Goal: Task Accomplishment & Management: Use online tool/utility

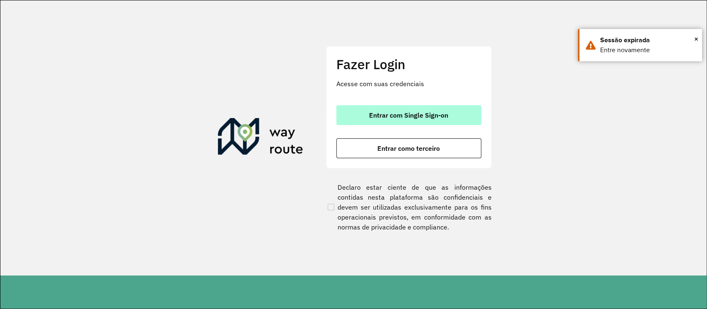
click at [399, 110] on button "Entrar com Single Sign-on" at bounding box center [408, 115] width 145 height 20
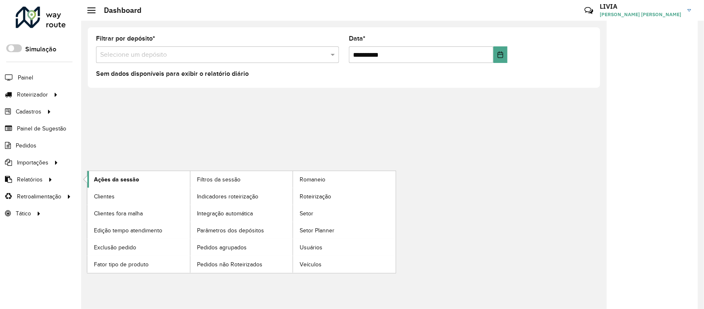
click at [147, 184] on link "Ações da sessão" at bounding box center [138, 179] width 103 height 17
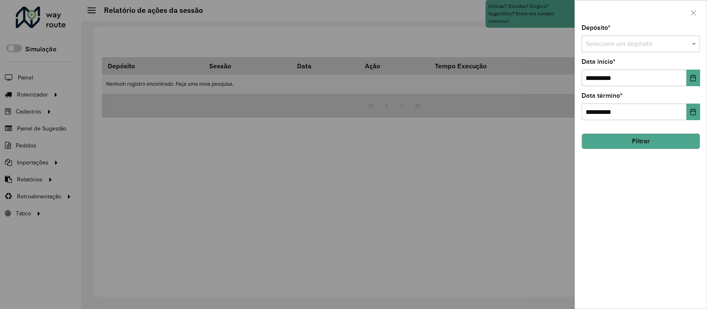
click at [597, 46] on input "text" at bounding box center [632, 44] width 94 height 10
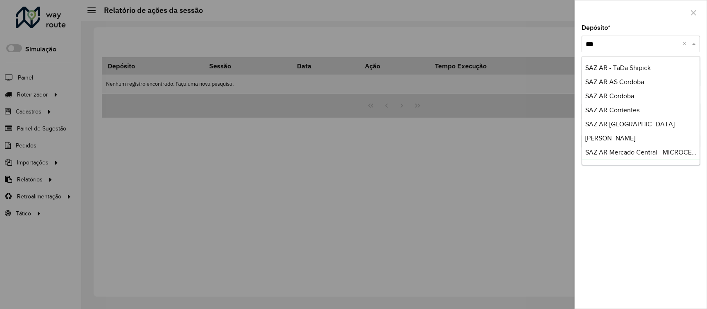
type input "***"
drag, startPoint x: 643, startPoint y: 234, endPoint x: 632, endPoint y: 164, distance: 70.7
click at [642, 233] on div "**********" at bounding box center [641, 167] width 132 height 284
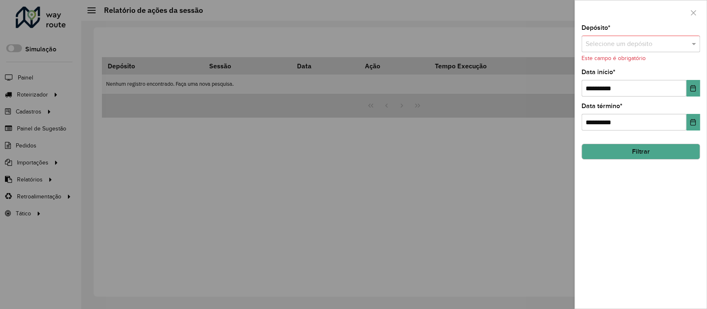
click at [656, 50] on div "Selecione um depósito" at bounding box center [640, 44] width 118 height 17
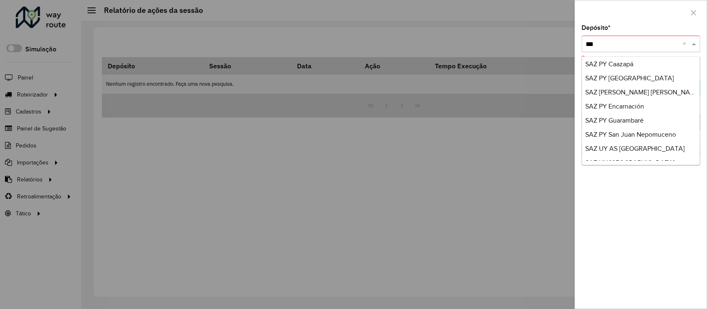
scroll to position [646, 0]
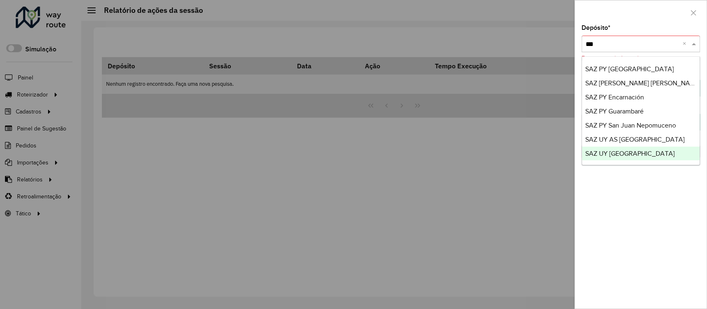
type input "***"
drag, startPoint x: 643, startPoint y: 240, endPoint x: 234, endPoint y: 154, distance: 418.5
click at [643, 240] on div "**********" at bounding box center [641, 167] width 132 height 284
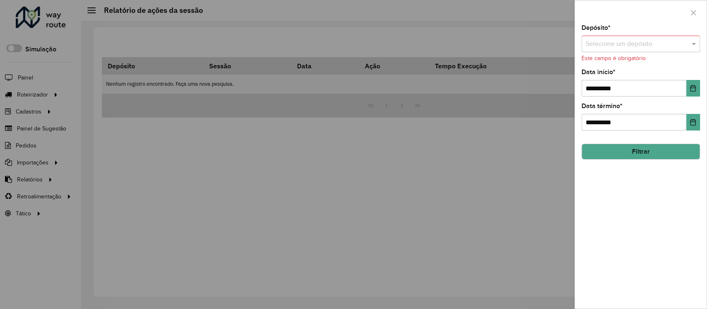
click at [224, 228] on div at bounding box center [353, 154] width 707 height 309
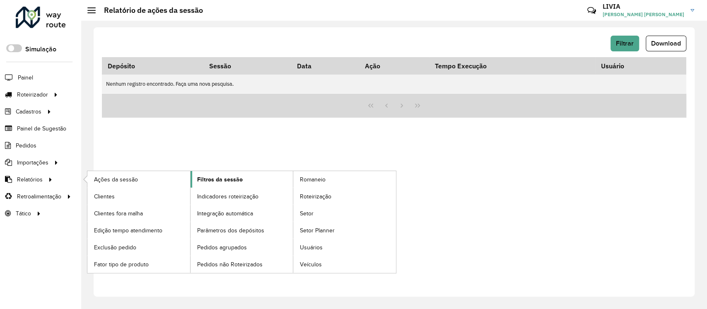
click at [222, 177] on span "Filtros da sessão" at bounding box center [220, 179] width 46 height 9
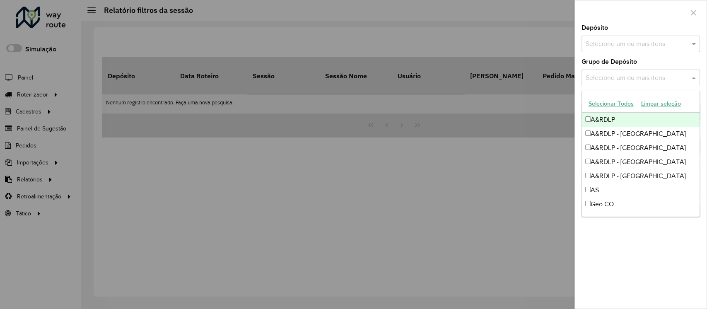
click at [629, 76] on input "text" at bounding box center [636, 78] width 106 height 10
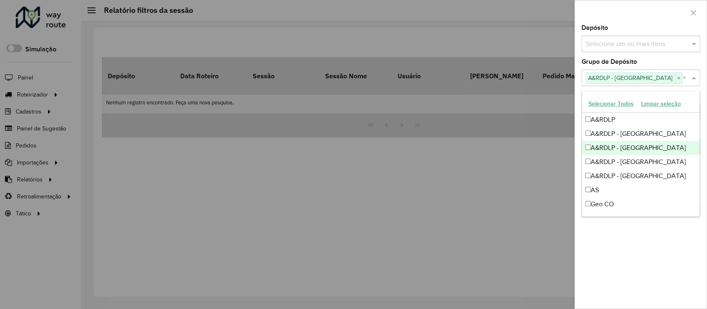
click at [592, 144] on div "A&RDLP - [GEOGRAPHIC_DATA]" at bounding box center [641, 148] width 118 height 14
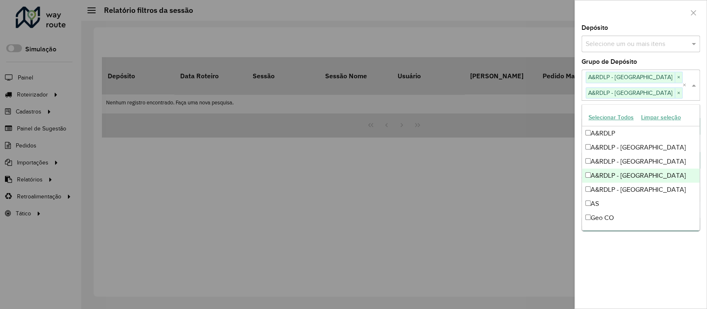
click at [598, 169] on div "A&RDLP - [GEOGRAPHIC_DATA]" at bounding box center [641, 175] width 118 height 14
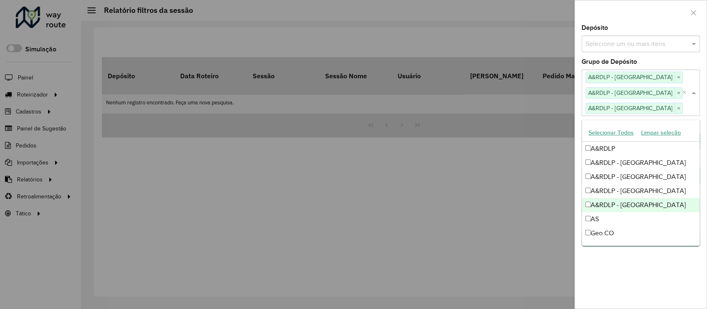
click at [607, 203] on div "A&RDLP - [GEOGRAPHIC_DATA]" at bounding box center [641, 205] width 118 height 14
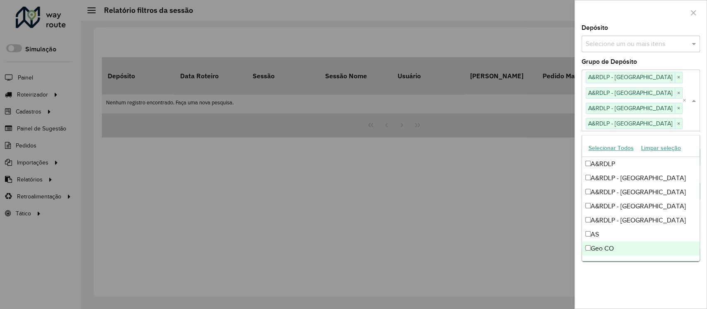
click at [646, 282] on div "**********" at bounding box center [641, 167] width 132 height 284
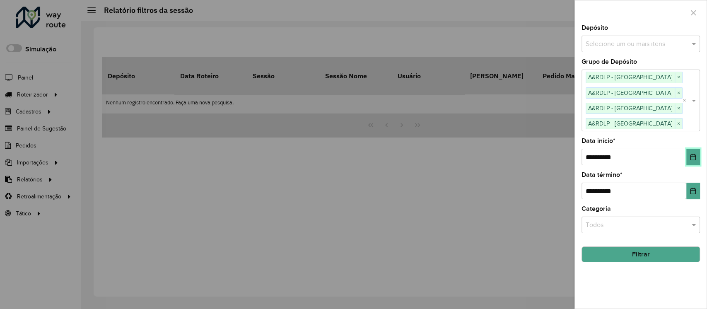
click at [695, 153] on button "Choose Date" at bounding box center [693, 157] width 14 height 17
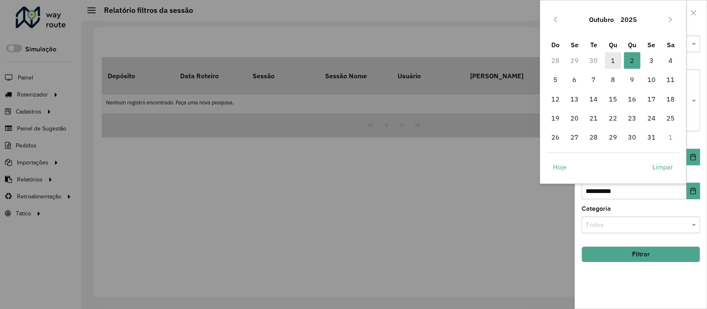
click at [612, 58] on span "1" at bounding box center [612, 60] width 17 height 17
type input "**********"
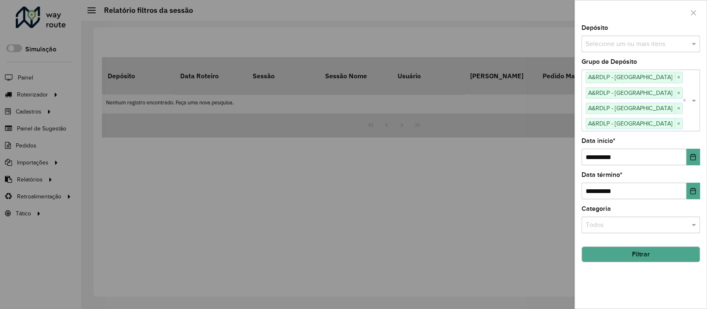
click at [647, 244] on hb-field-button "Filtrar" at bounding box center [640, 251] width 118 height 22
click at [649, 253] on button "Filtrar" at bounding box center [640, 254] width 118 height 16
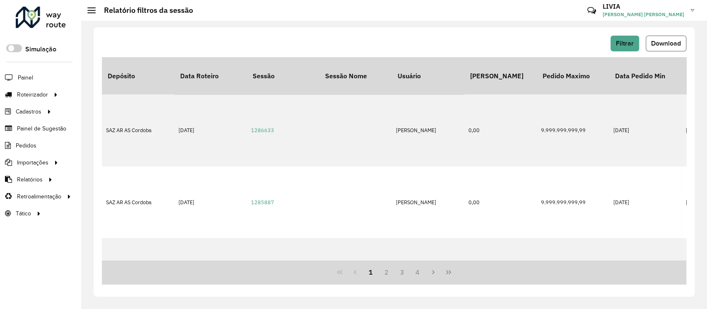
click at [658, 47] on span "Download" at bounding box center [666, 43] width 30 height 7
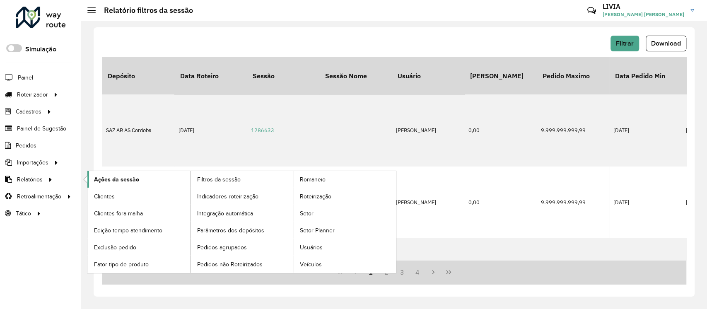
click at [108, 173] on link "Ações da sessão" at bounding box center [138, 179] width 103 height 17
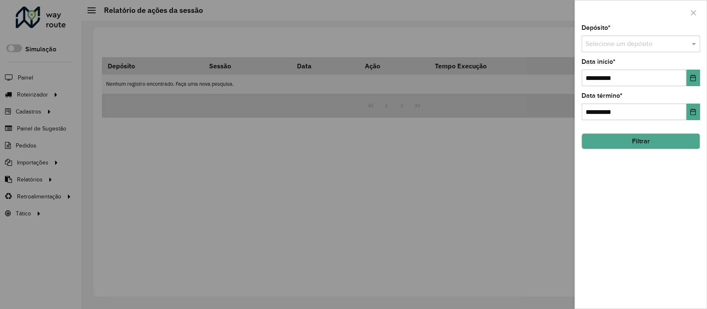
click at [649, 43] on input "text" at bounding box center [632, 44] width 94 height 10
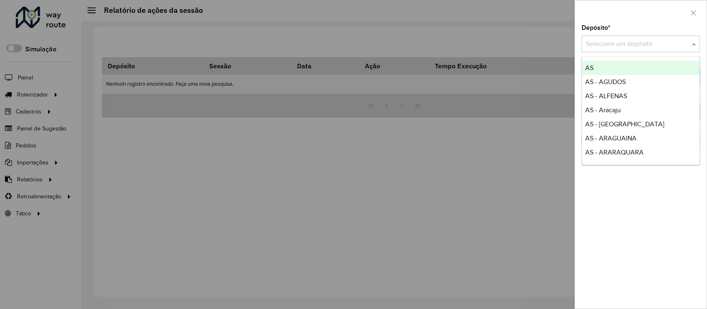
type input "*"
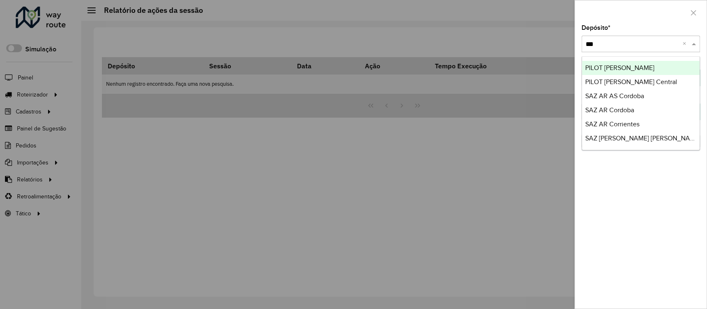
type input "****"
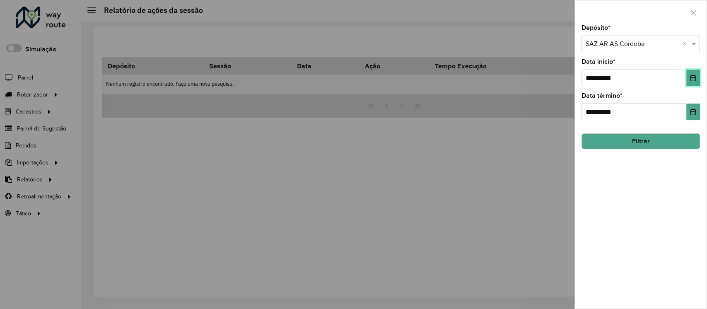
click at [688, 80] on button "Choose Date" at bounding box center [693, 78] width 14 height 17
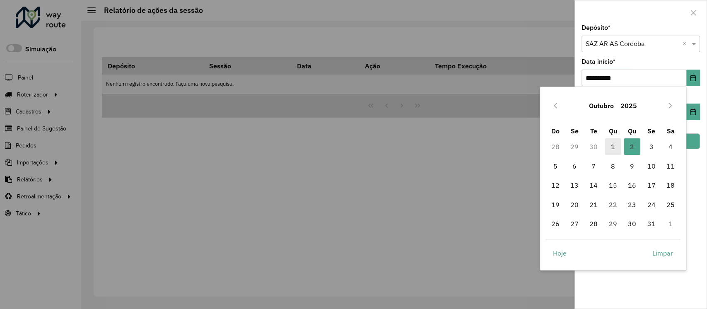
click at [613, 150] on span "1" at bounding box center [612, 146] width 17 height 17
type input "**********"
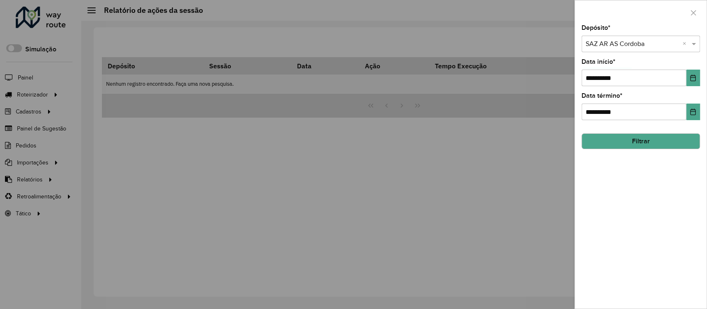
click at [689, 142] on button "Filtrar" at bounding box center [640, 141] width 118 height 16
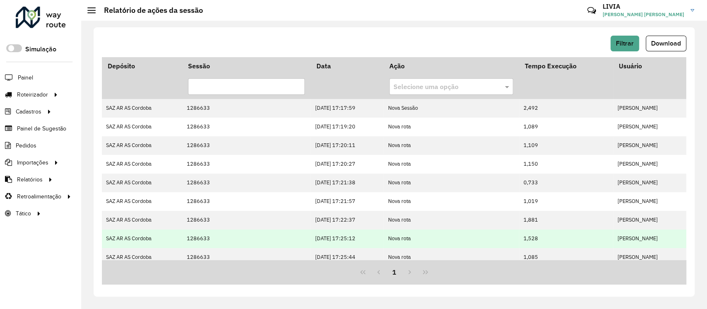
drag, startPoint x: 393, startPoint y: 197, endPoint x: 392, endPoint y: 238, distance: 41.0
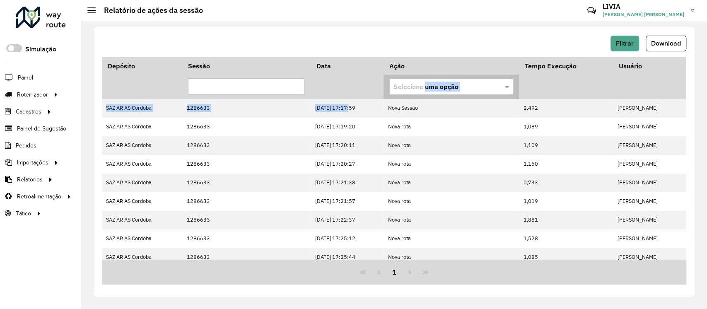
click at [399, 96] on table "Depósito Sessão Data Ação Tempo Execução Usuário Selecione uma opção SAZ AR AS …" at bounding box center [394, 189] width 584 height 265
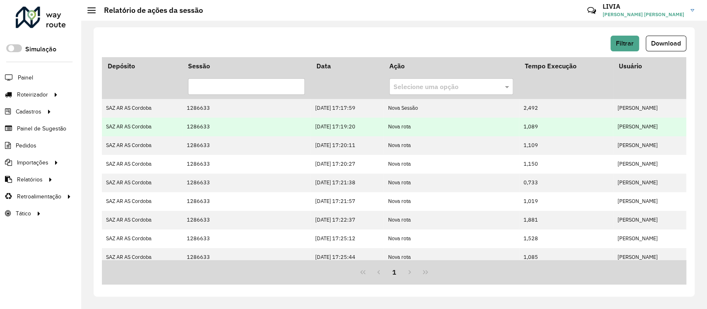
click at [422, 134] on td "Nova rota" at bounding box center [450, 127] width 135 height 19
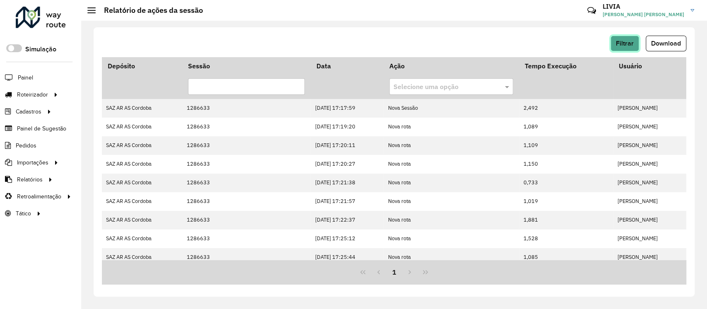
click at [624, 49] on button "Filtrar" at bounding box center [624, 44] width 29 height 16
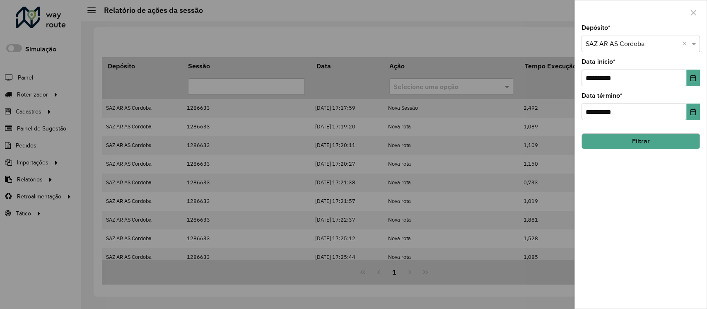
drag, startPoint x: 454, startPoint y: 115, endPoint x: 445, endPoint y: 102, distance: 15.4
click at [454, 115] on div at bounding box center [353, 154] width 707 height 309
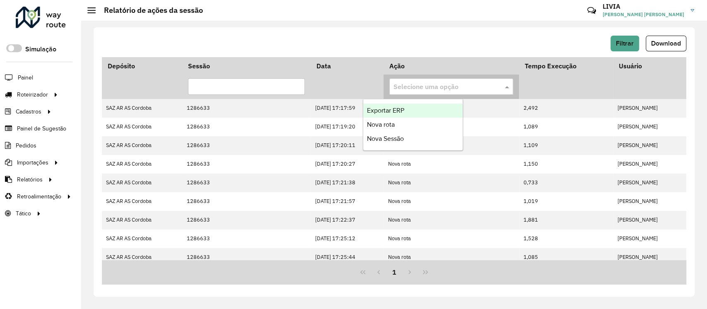
click at [447, 94] on div "Selecione uma opção" at bounding box center [451, 86] width 124 height 17
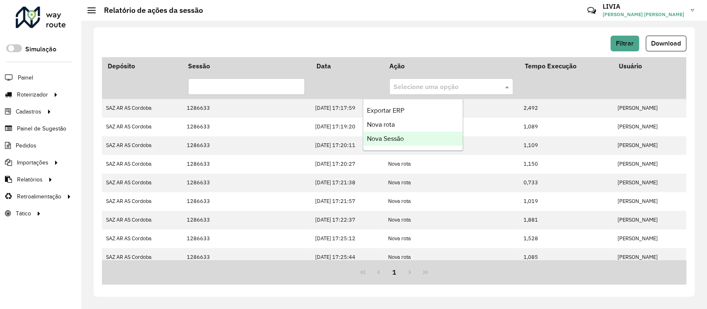
click at [434, 134] on div "Nova Sessão" at bounding box center [412, 139] width 99 height 14
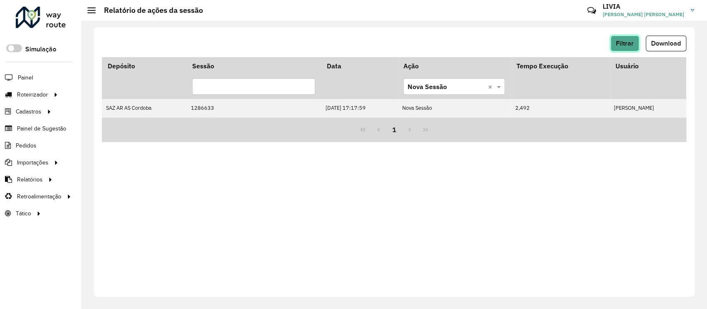
click at [629, 48] on button "Filtrar" at bounding box center [624, 44] width 29 height 16
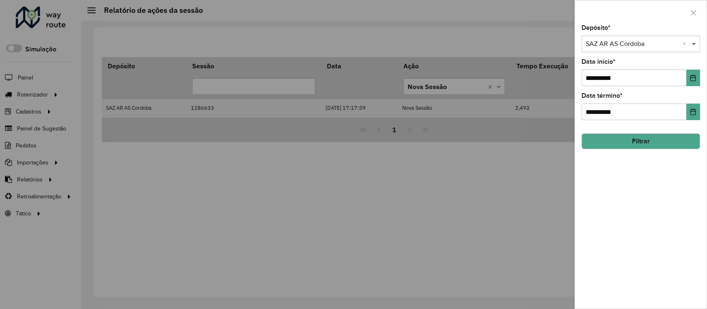
click at [694, 45] on span at bounding box center [694, 44] width 10 height 10
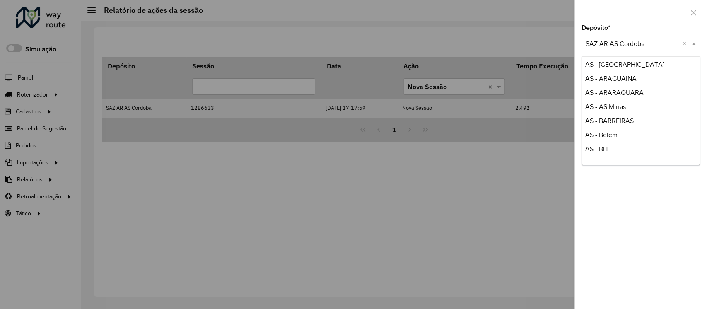
scroll to position [110, 0]
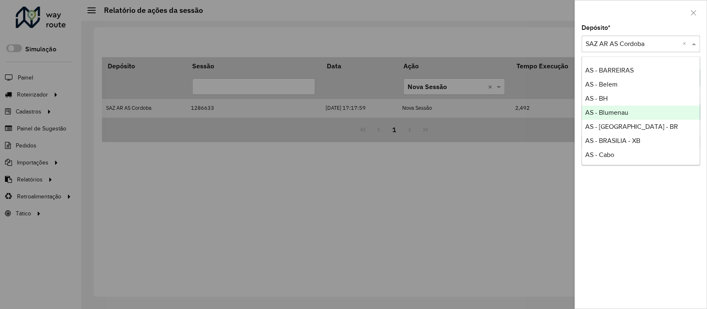
drag, startPoint x: 503, startPoint y: 197, endPoint x: 51, endPoint y: 199, distance: 451.6
click at [503, 197] on div at bounding box center [353, 154] width 707 height 309
